Goal: Obtain resource: Obtain resource

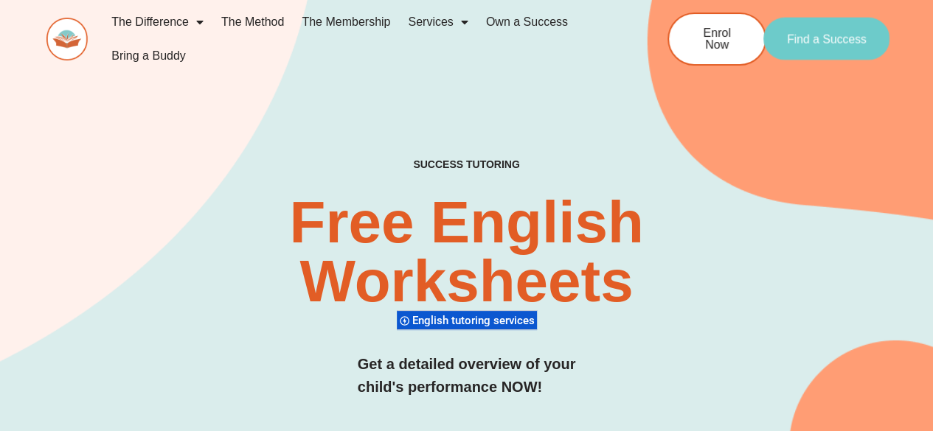
click at [823, 51] on link "Find a Success" at bounding box center [826, 39] width 126 height 43
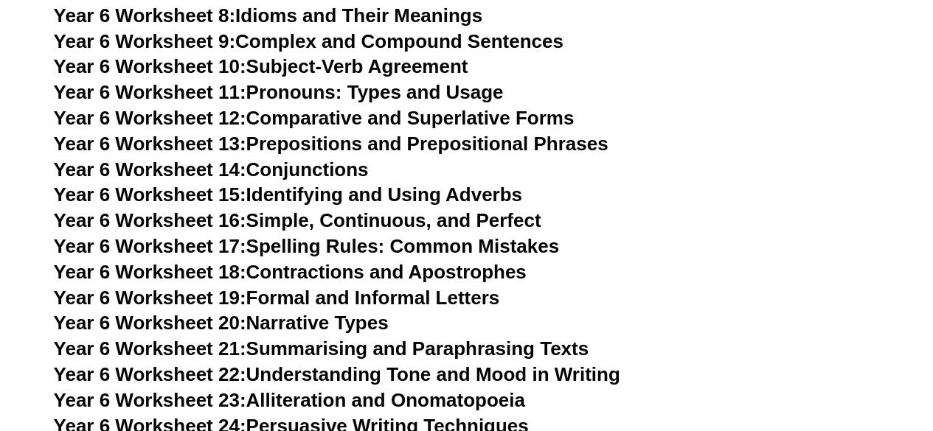
scroll to position [8893, 0]
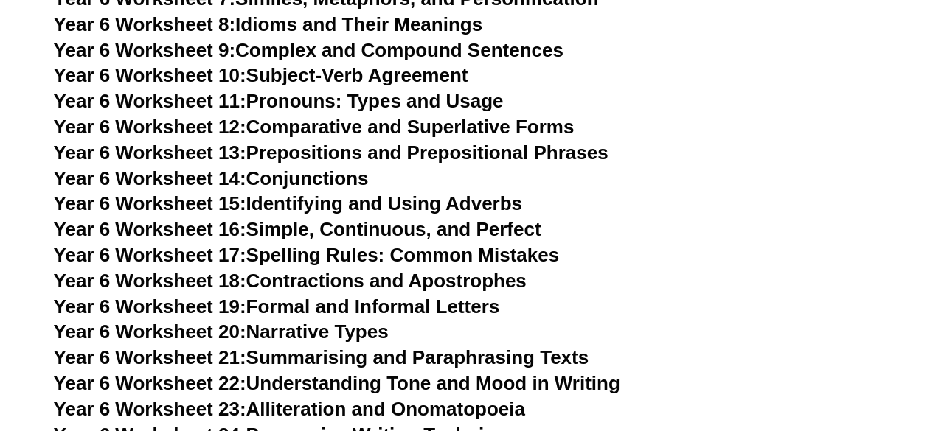
click at [741, 192] on h3 "Year 6 Worksheet 15: Identifying and Using Adverbs" at bounding box center [467, 204] width 826 height 25
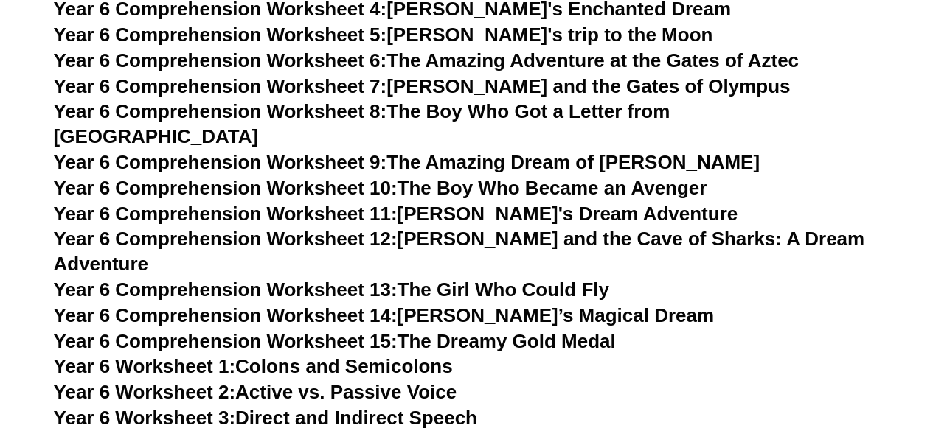
scroll to position [8371, 0]
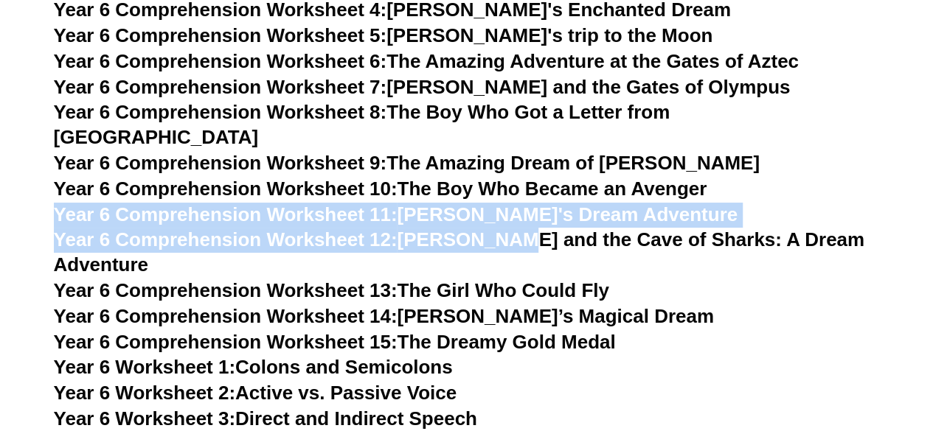
drag, startPoint x: 520, startPoint y: 203, endPoint x: 851, endPoint y: 164, distance: 333.3
click at [860, 203] on h3 "Year 6 Comprehension Worksheet 11: [PERSON_NAME]'s Dream Adventure" at bounding box center [467, 215] width 826 height 25
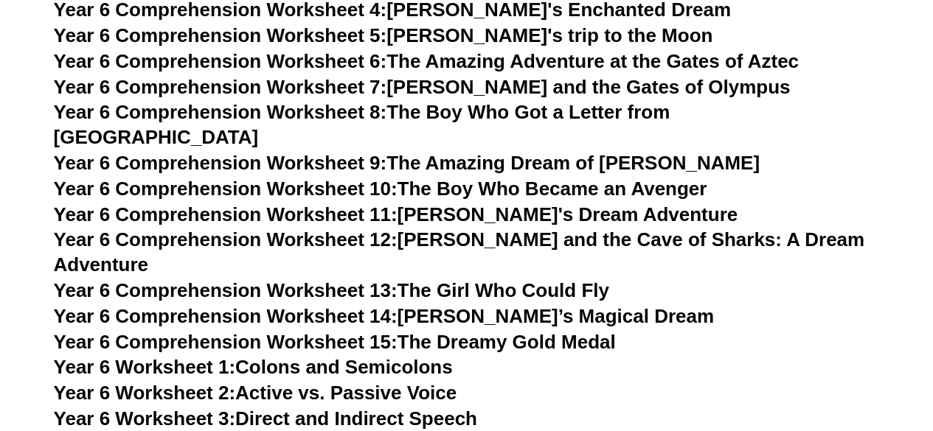
click at [607, 113] on link "Year 6 Comprehension Worksheet 8: The Boy Who Got a Letter from [GEOGRAPHIC_DAT…" at bounding box center [362, 124] width 616 height 47
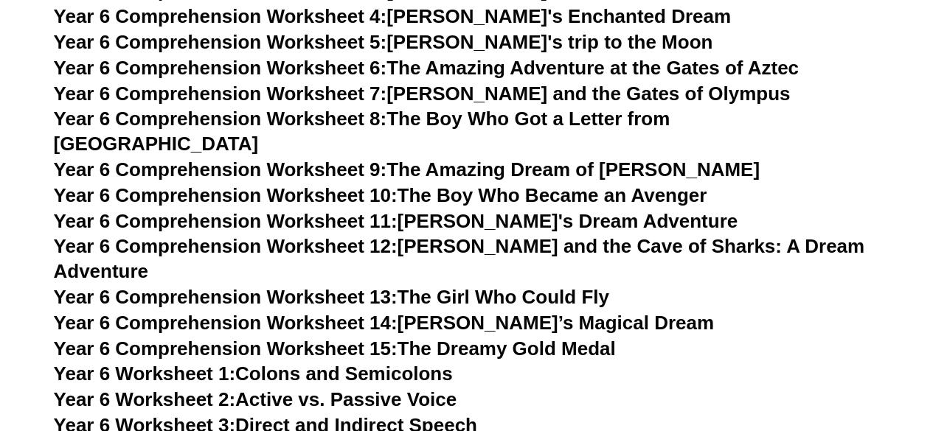
click at [445, 286] on link "Year 6 Comprehension Worksheet 13: The Girl Who Could Fly" at bounding box center [331, 297] width 555 height 22
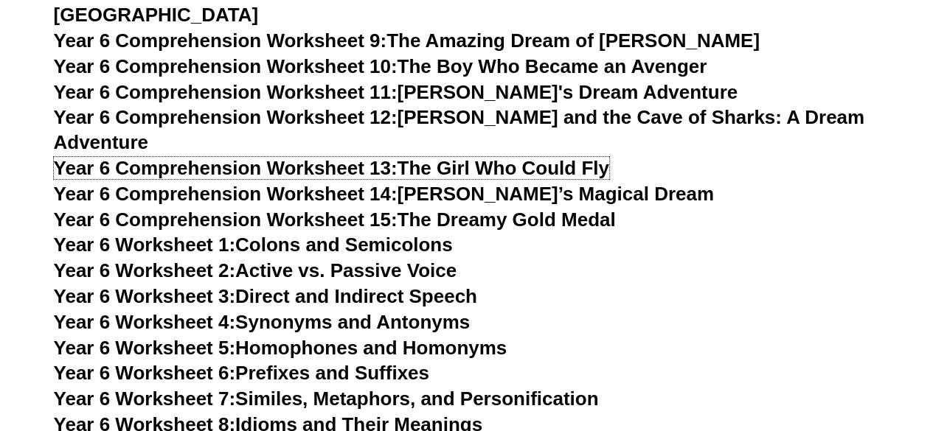
scroll to position [8492, 0]
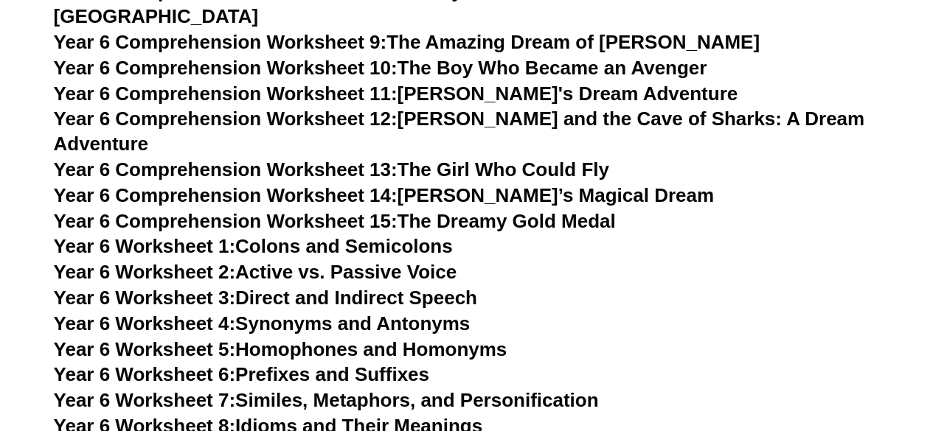
click at [334, 338] on link "Year 6 Worksheet 5: Homophones and Homonyms" at bounding box center [280, 349] width 453 height 22
click at [449, 210] on link "Year 6 Comprehension Worksheet 15: The Dreamy Gold Medal" at bounding box center [335, 221] width 562 height 22
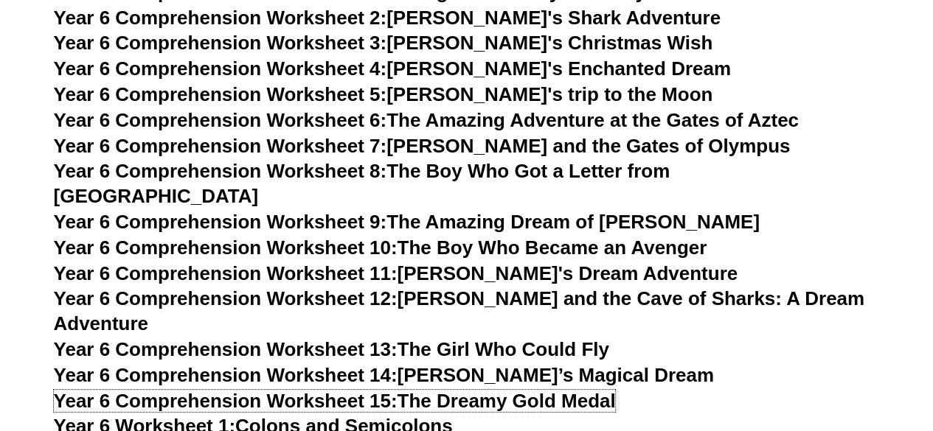
scroll to position [8311, 0]
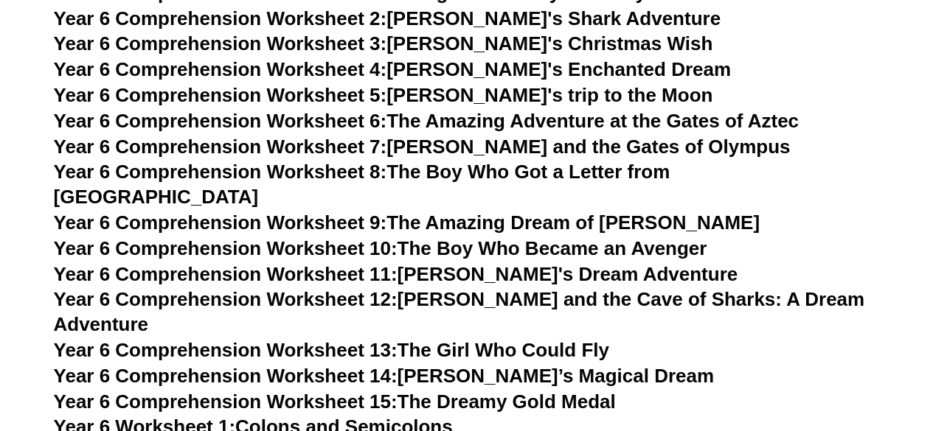
click at [553, 288] on link "Year 6 Comprehension Worksheet 12: [PERSON_NAME] and the Cave of Sharks: A Drea…" at bounding box center [459, 311] width 810 height 47
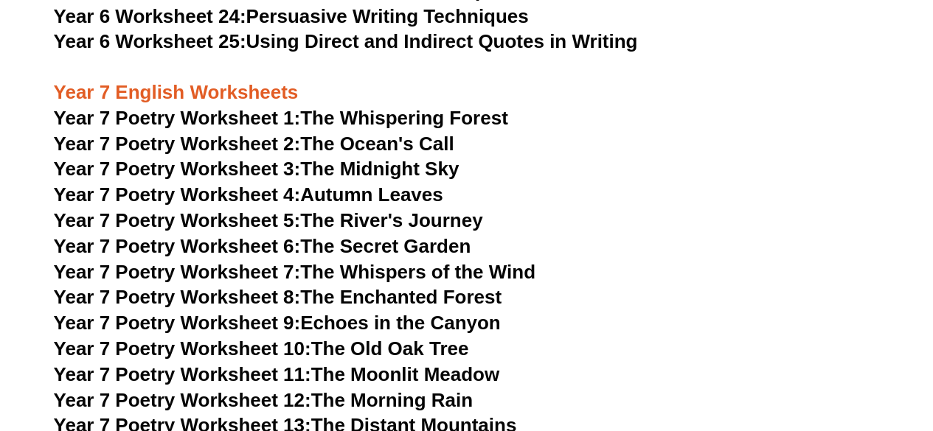
scroll to position [9308, 0]
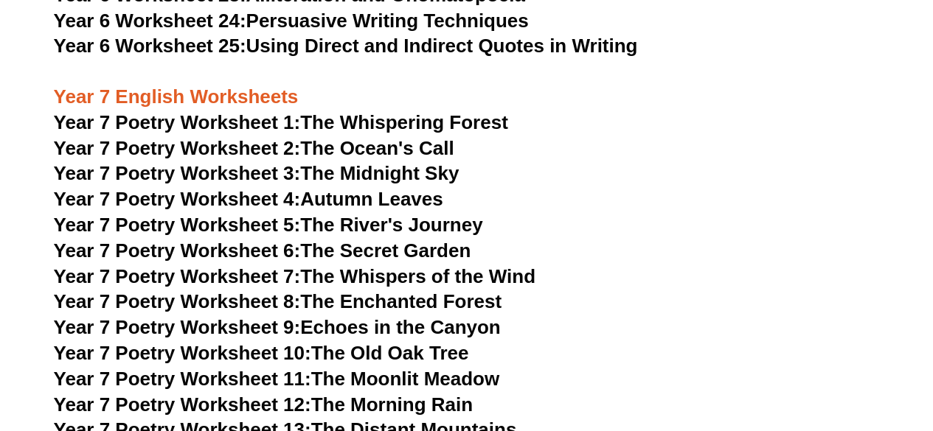
click at [377, 188] on link "Year 7 Poetry Worksheet 4: Autumn Leaves" at bounding box center [248, 199] width 389 height 22
click at [335, 290] on link "Year 7 Poetry Worksheet 8: The Enchanted Forest" at bounding box center [277, 301] width 447 height 22
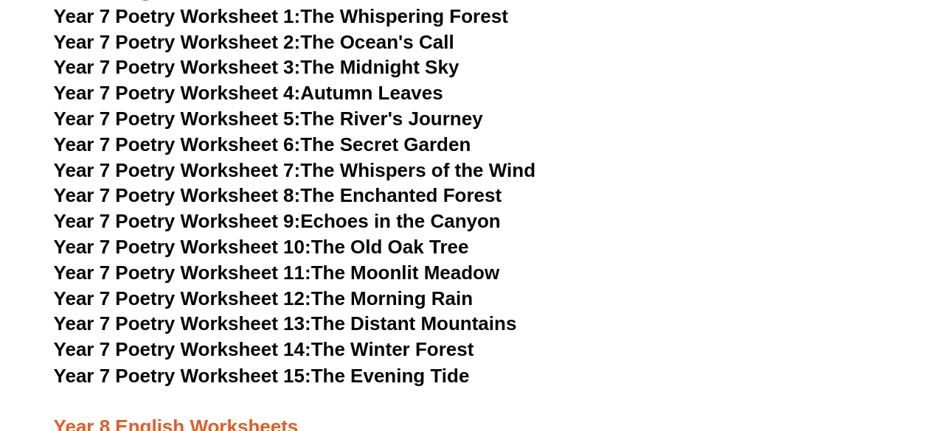
click at [374, 338] on link "Year 7 Poetry Worksheet 14: The Winter Forest" at bounding box center [264, 349] width 420 height 22
click at [397, 287] on link "Year 7 Poetry Worksheet 12: The Morning Rain" at bounding box center [263, 298] width 419 height 22
click at [370, 364] on link "Year 7 Poetry Worksheet 15: The Evening Tide" at bounding box center [262, 375] width 416 height 22
click at [399, 338] on link "Year 7 Poetry Worksheet 14: The Winter Forest" at bounding box center [264, 349] width 420 height 22
click at [383, 313] on link "Year 7 Poetry Worksheet 13: The Distant Mountains" at bounding box center [285, 324] width 463 height 22
